Goal: Transaction & Acquisition: Book appointment/travel/reservation

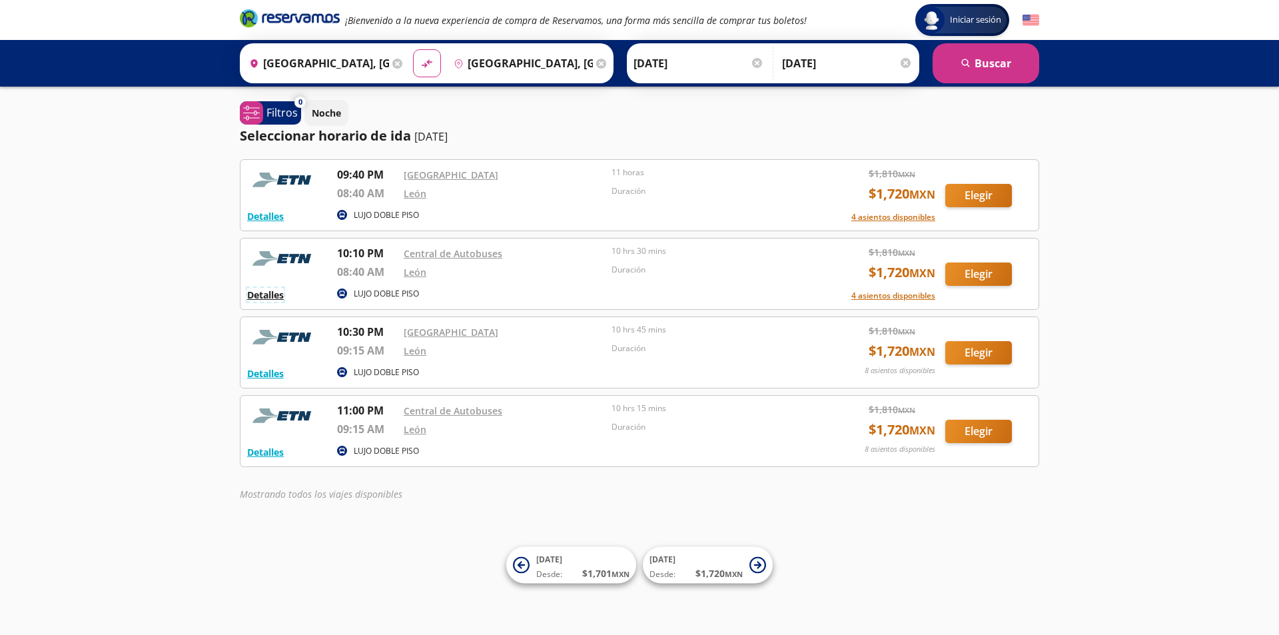
click at [274, 297] on button "Detalles" at bounding box center [265, 295] width 37 height 14
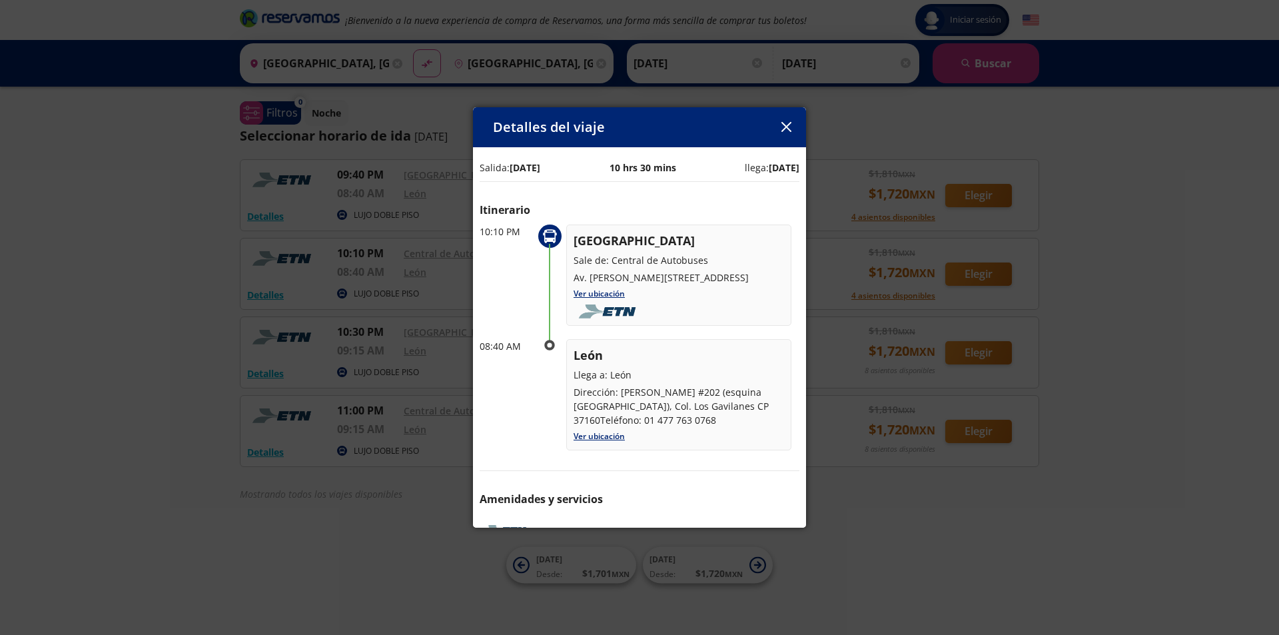
click at [783, 121] on button "button" at bounding box center [786, 127] width 20 height 20
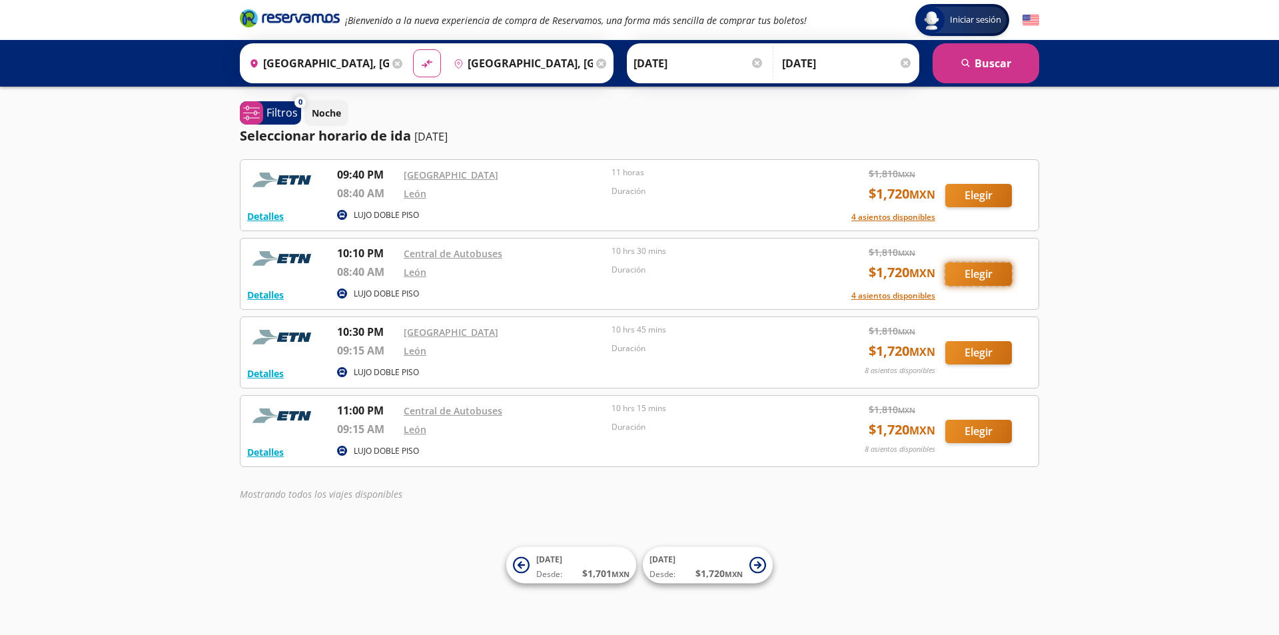
click at [978, 281] on button "Elegir" at bounding box center [978, 273] width 67 height 23
click at [977, 278] on button "Elegir" at bounding box center [978, 273] width 67 height 23
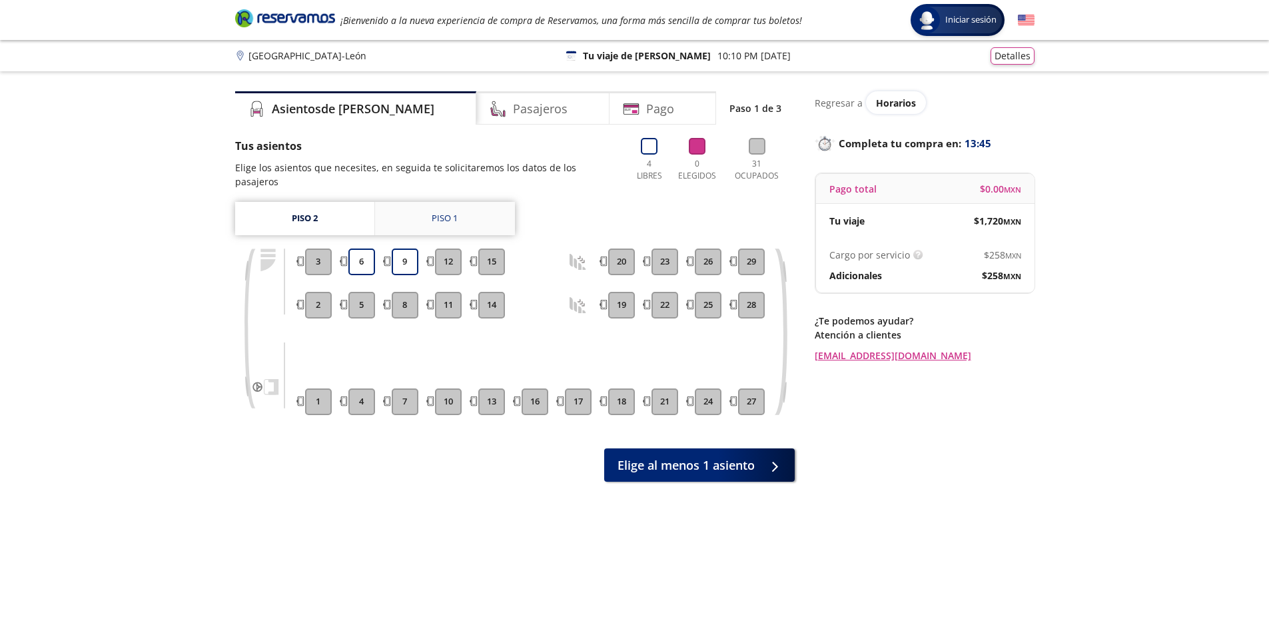
click at [432, 212] on div "Piso 1" at bounding box center [445, 218] width 26 height 13
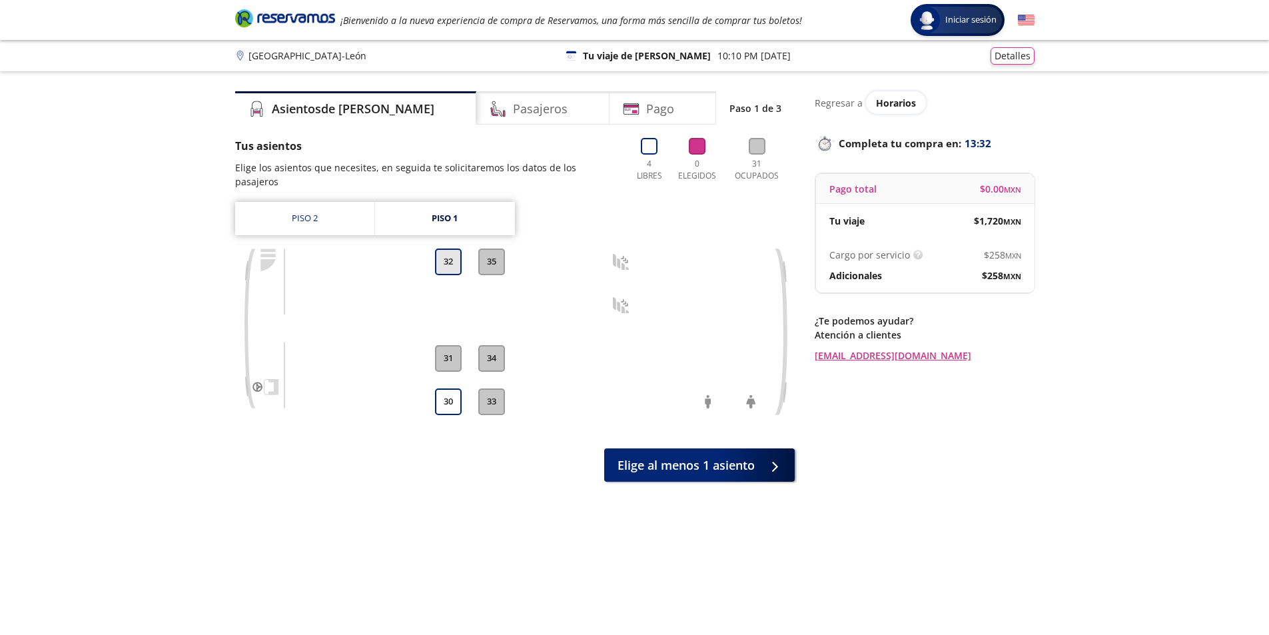
click at [439, 248] on button "32" at bounding box center [448, 261] width 27 height 27
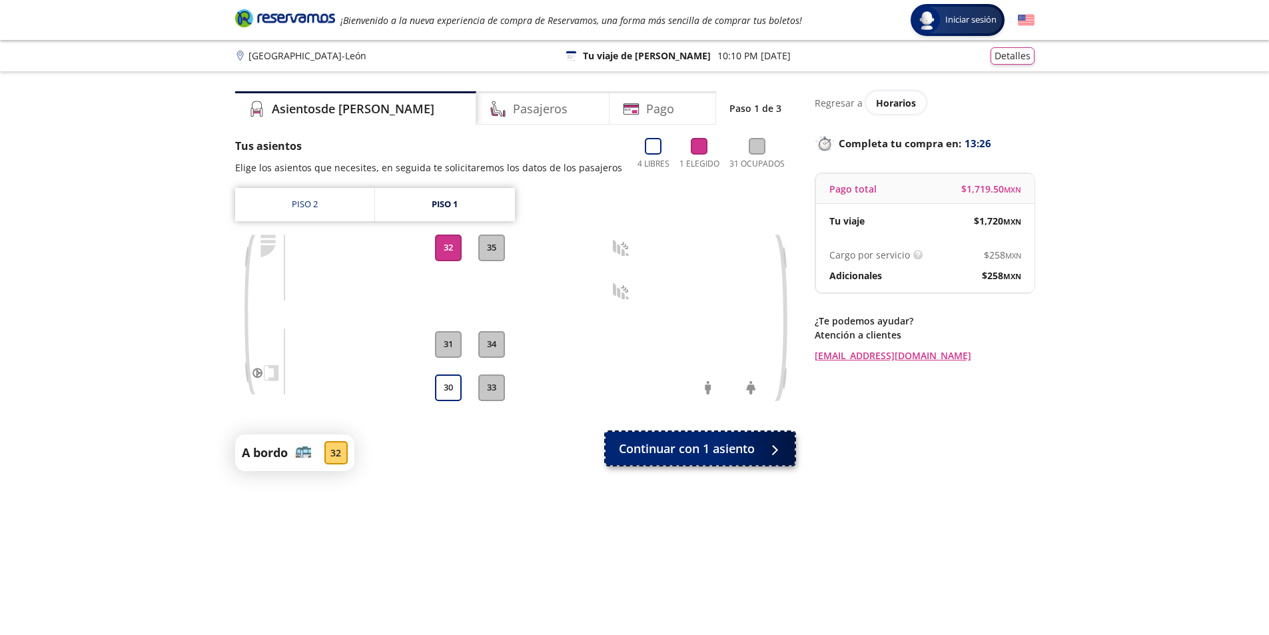
click at [690, 435] on button "Continuar con 1 asiento" at bounding box center [699, 448] width 189 height 33
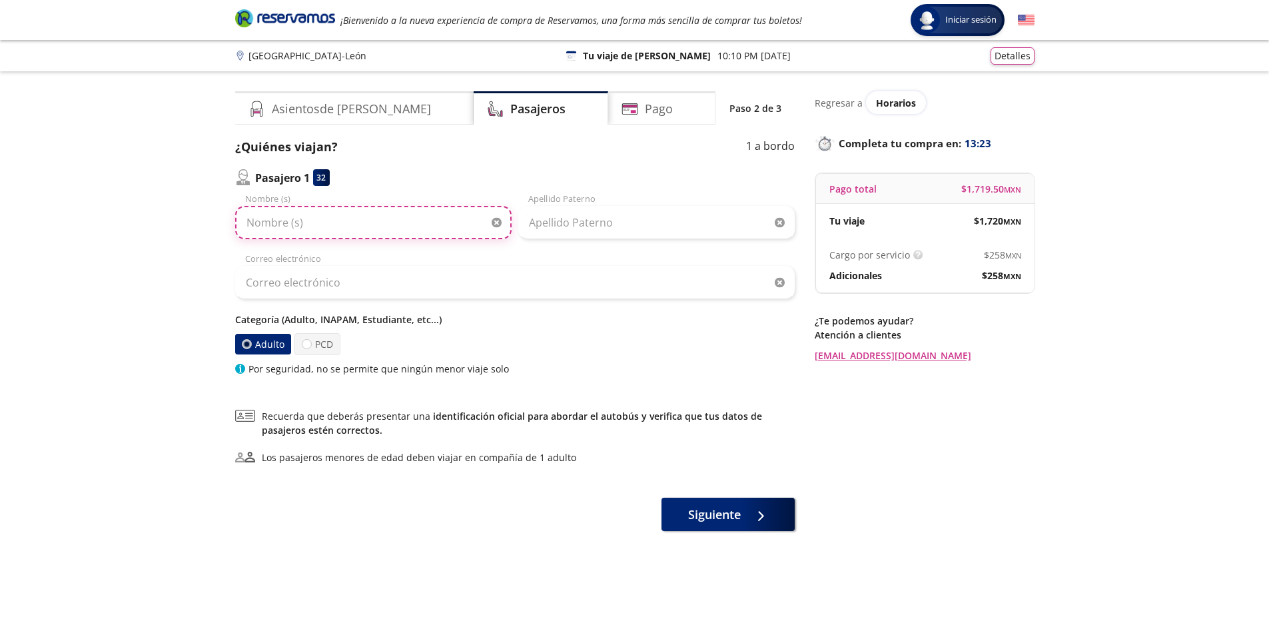
click at [317, 214] on input "Nombre (s)" at bounding box center [373, 222] width 276 height 33
type input "Casto"
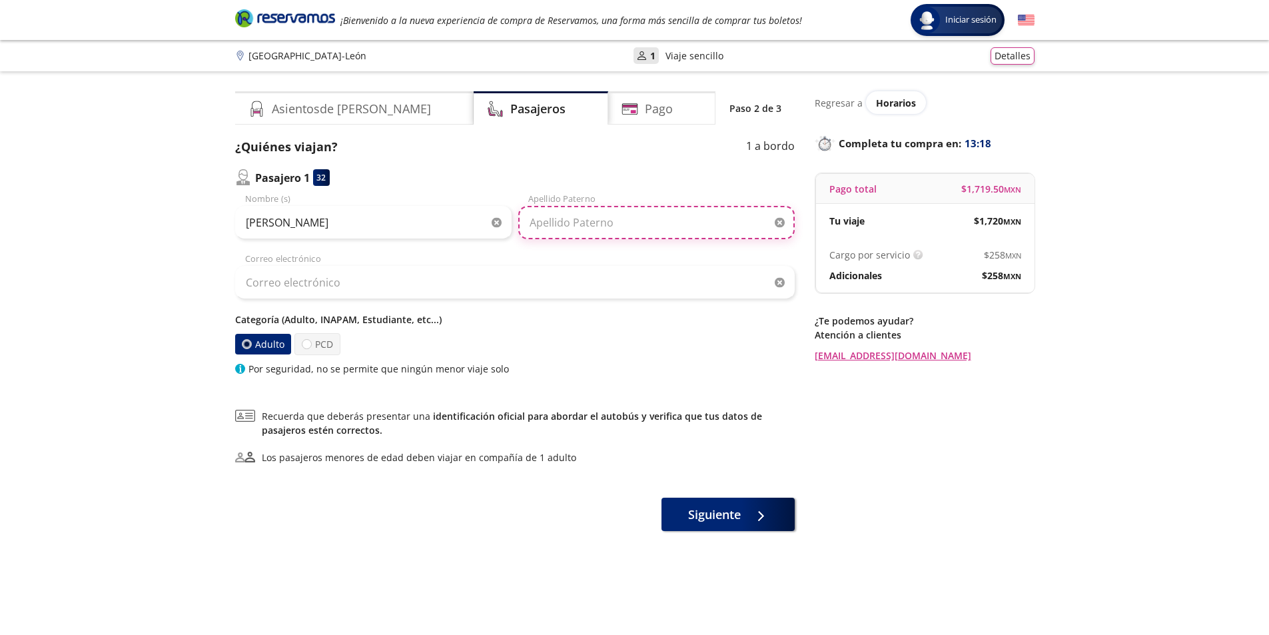
click at [551, 215] on input "Apellido Paterno" at bounding box center [656, 222] width 276 height 33
type input "Guzman Vidal"
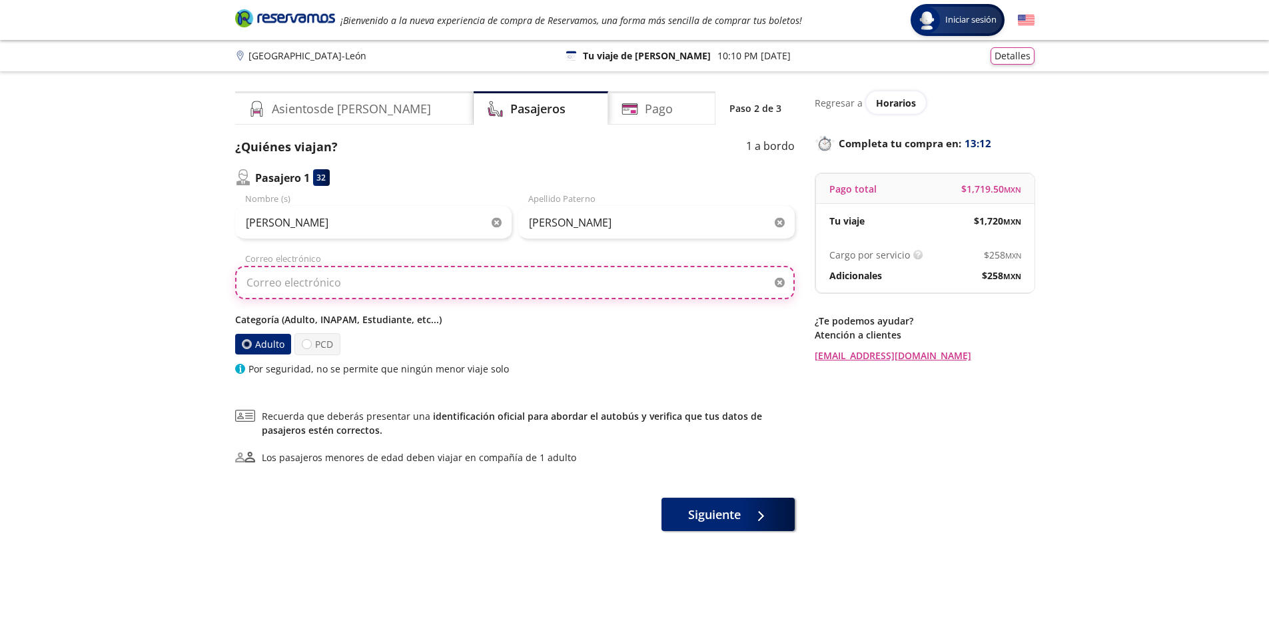
click at [472, 296] on input "Correo electrónico" at bounding box center [514, 282] width 559 height 33
type input "ketm411@hotmail.com"
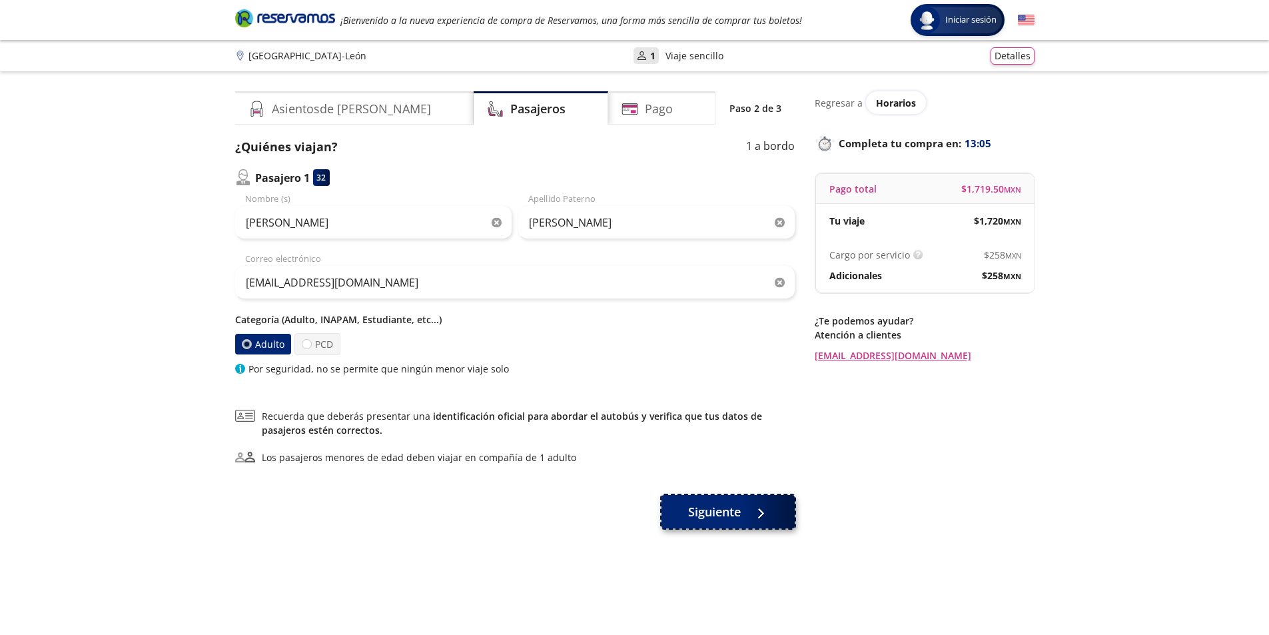
click at [691, 505] on span "Siguiente" at bounding box center [714, 512] width 53 height 18
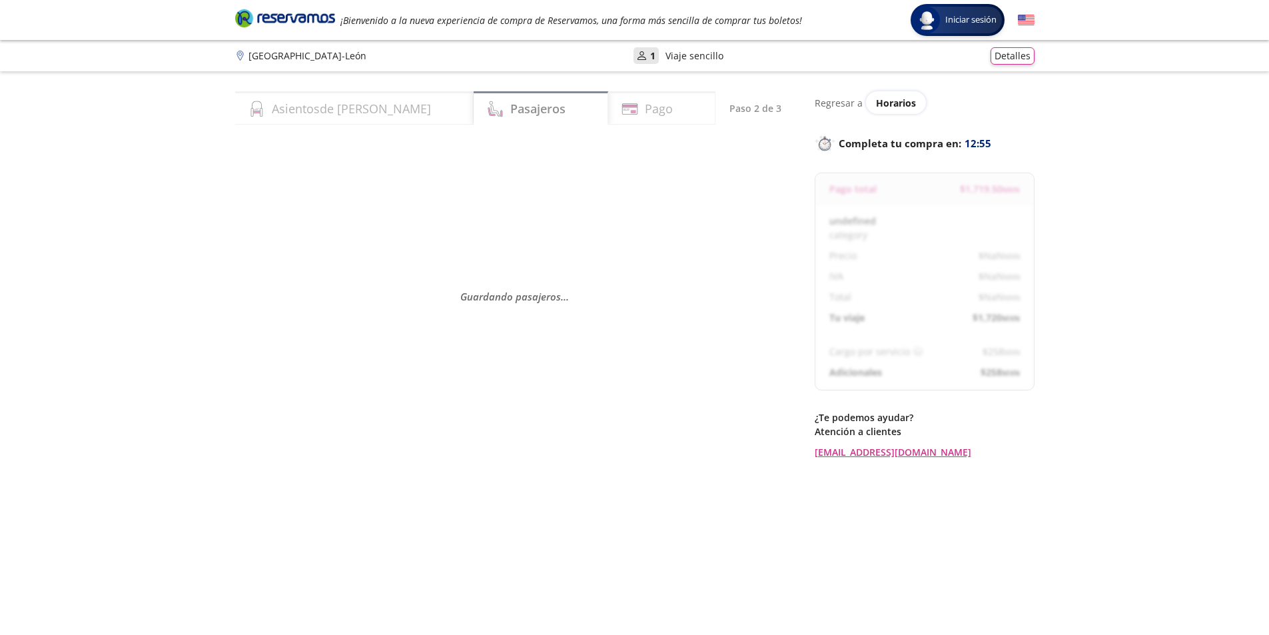
select select "MX"
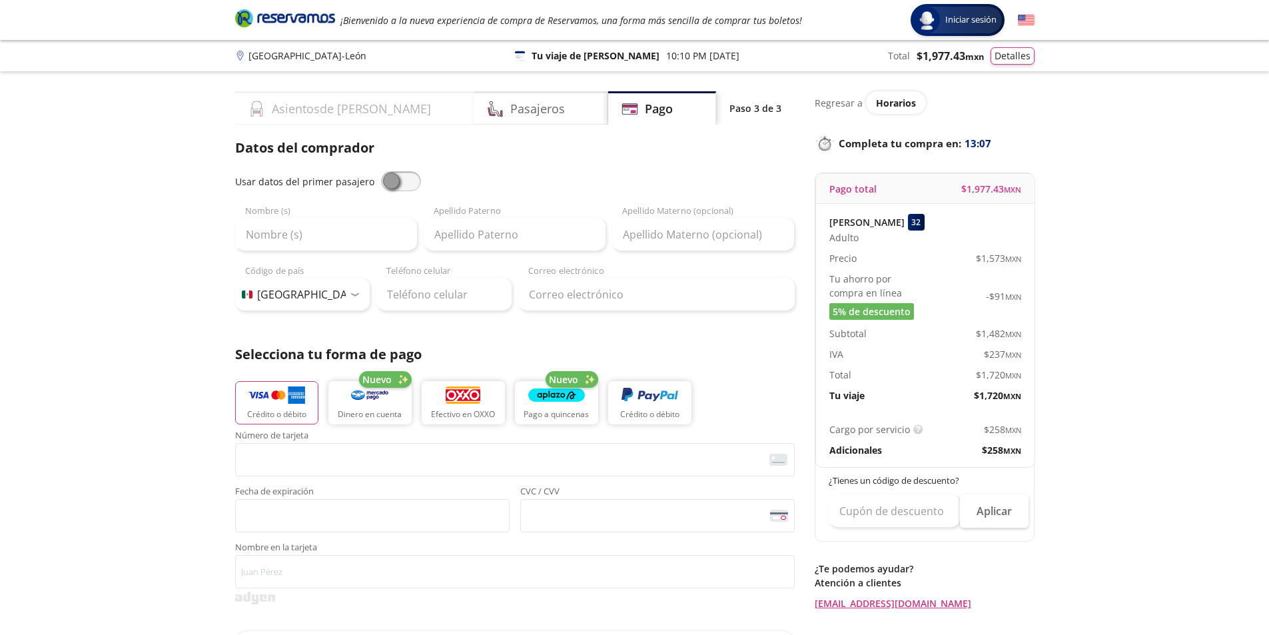
click at [305, 112] on h4 "Asientos de Ida" at bounding box center [351, 109] width 159 height 18
